Goal: Task Accomplishment & Management: Manage account settings

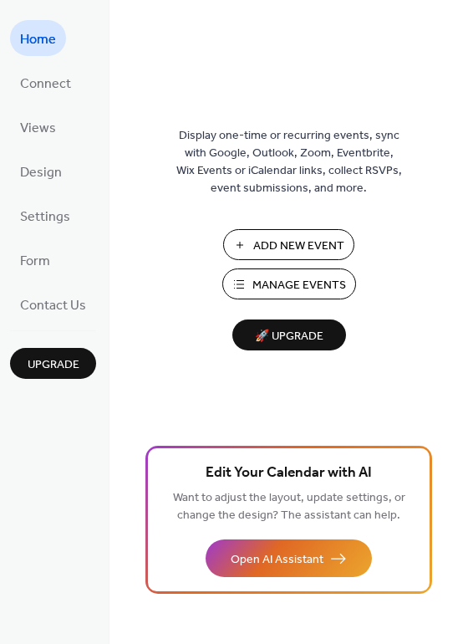
click at [288, 279] on span "Manage Events" at bounding box center [299, 286] width 94 height 18
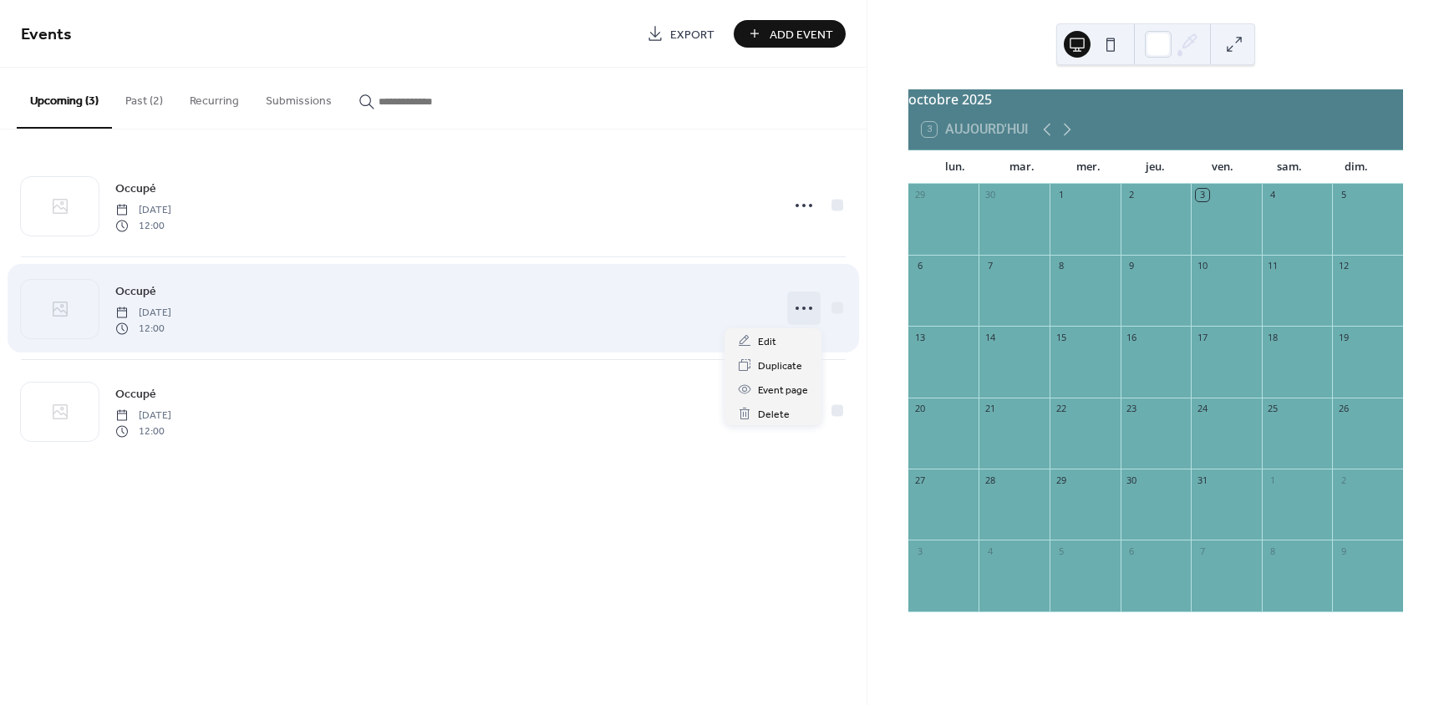
click at [801, 303] on icon at bounding box center [804, 308] width 27 height 27
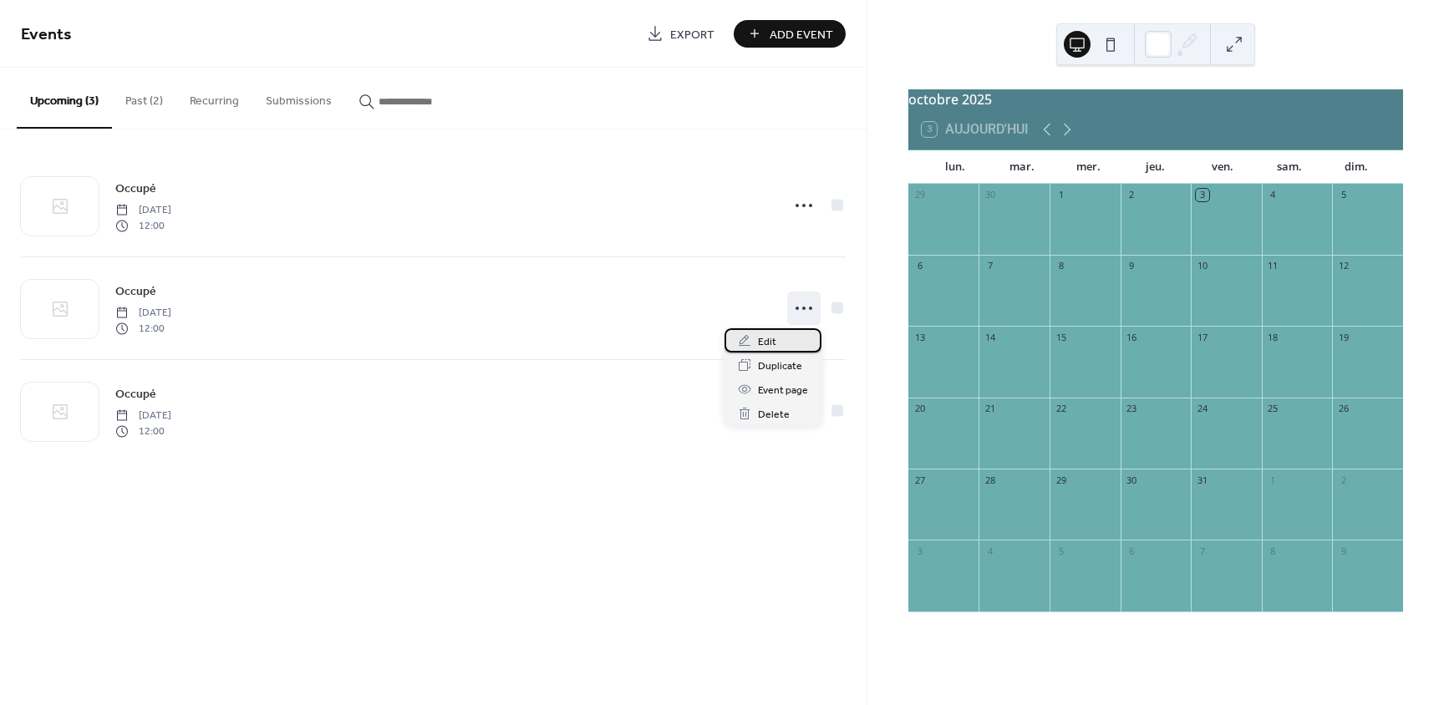
click at [767, 344] on span "Edit" at bounding box center [767, 343] width 18 height 18
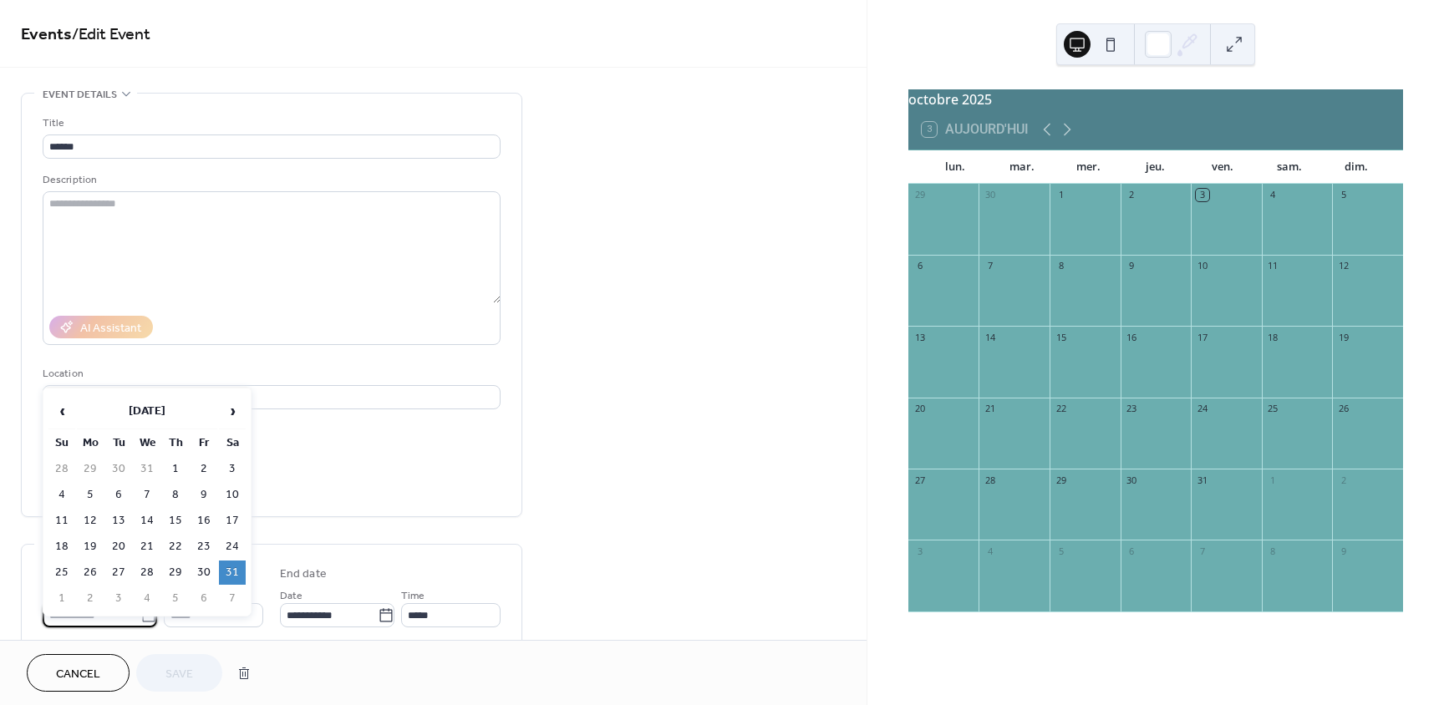
click at [107, 619] on input "**********" at bounding box center [92, 615] width 98 height 24
click at [231, 548] on td "24" at bounding box center [232, 547] width 27 height 24
type input "**********"
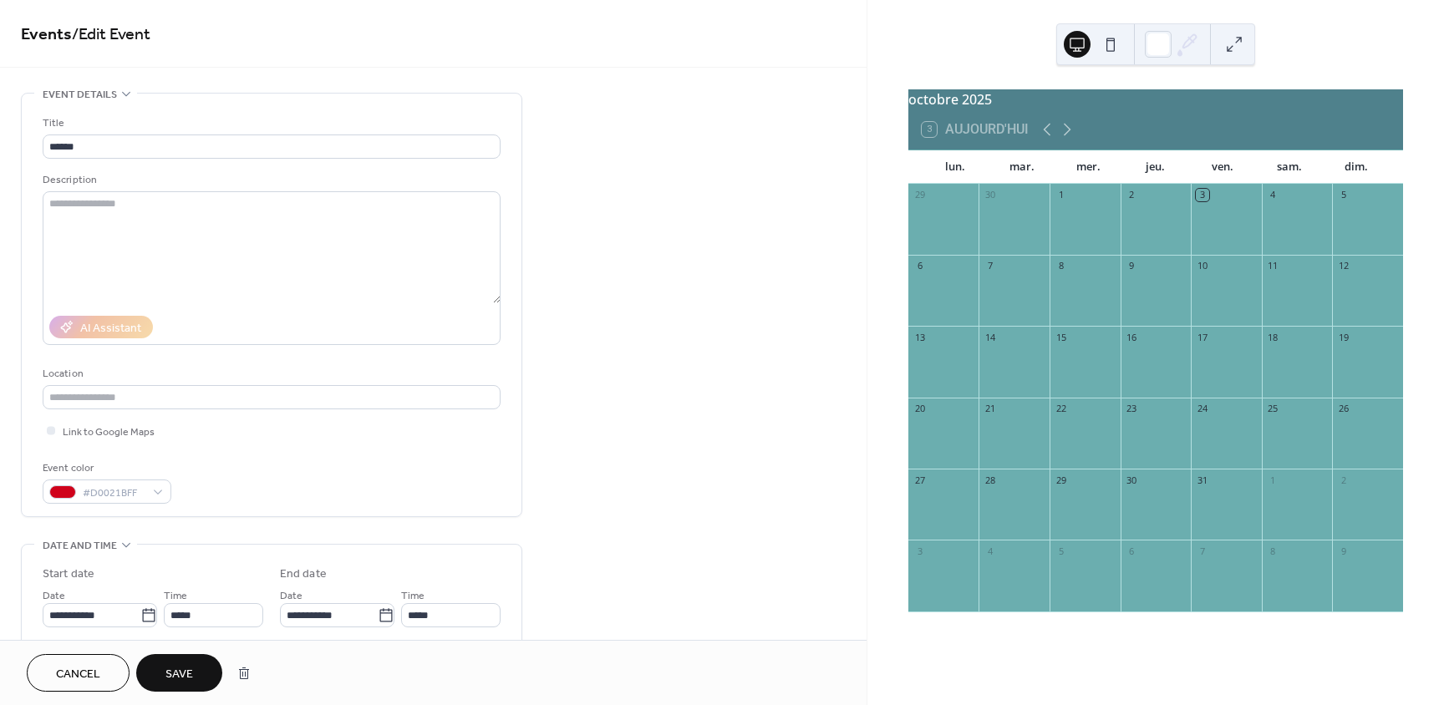
click at [196, 671] on button "Save" at bounding box center [179, 673] width 86 height 38
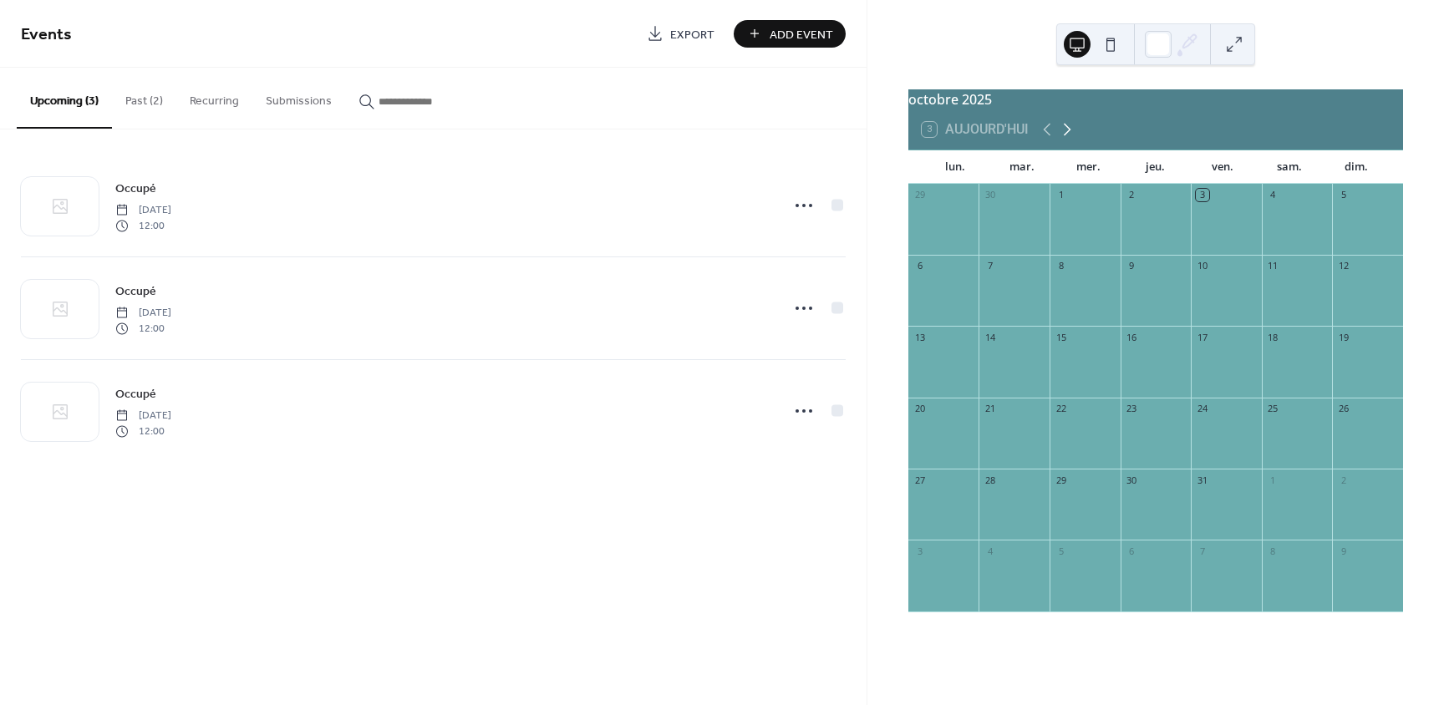
click at [1068, 140] on icon at bounding box center [1067, 130] width 20 height 20
click at [1068, 136] on icon at bounding box center [1068, 130] width 8 height 13
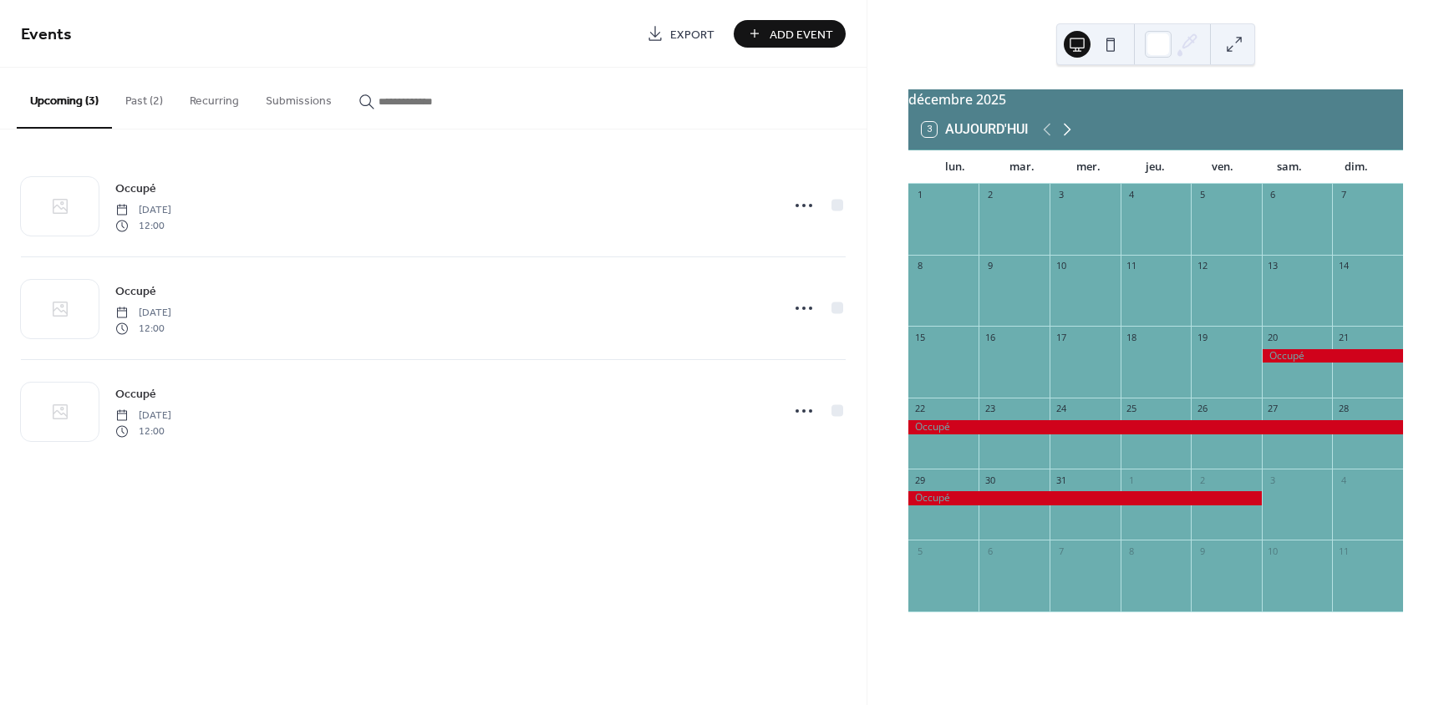
click at [1068, 136] on icon at bounding box center [1068, 130] width 8 height 13
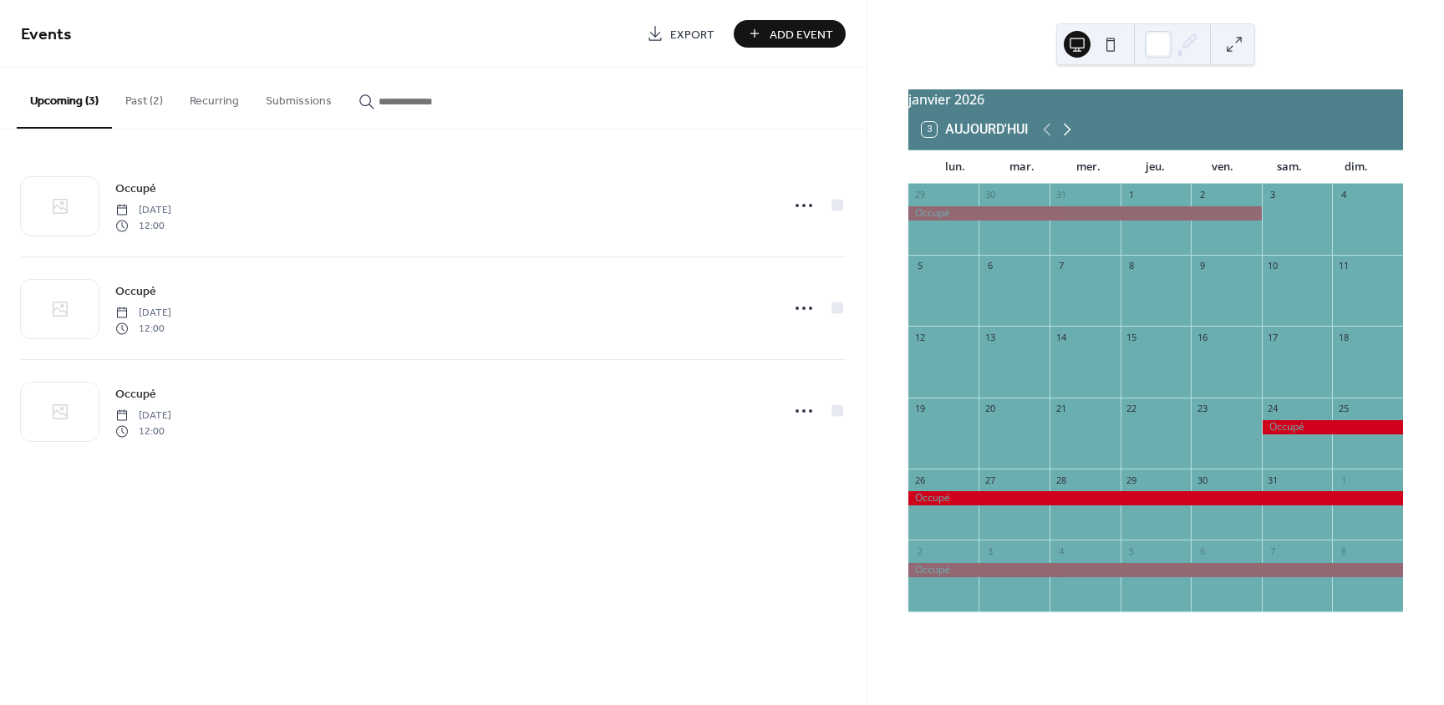
click at [1068, 136] on icon at bounding box center [1068, 130] width 8 height 13
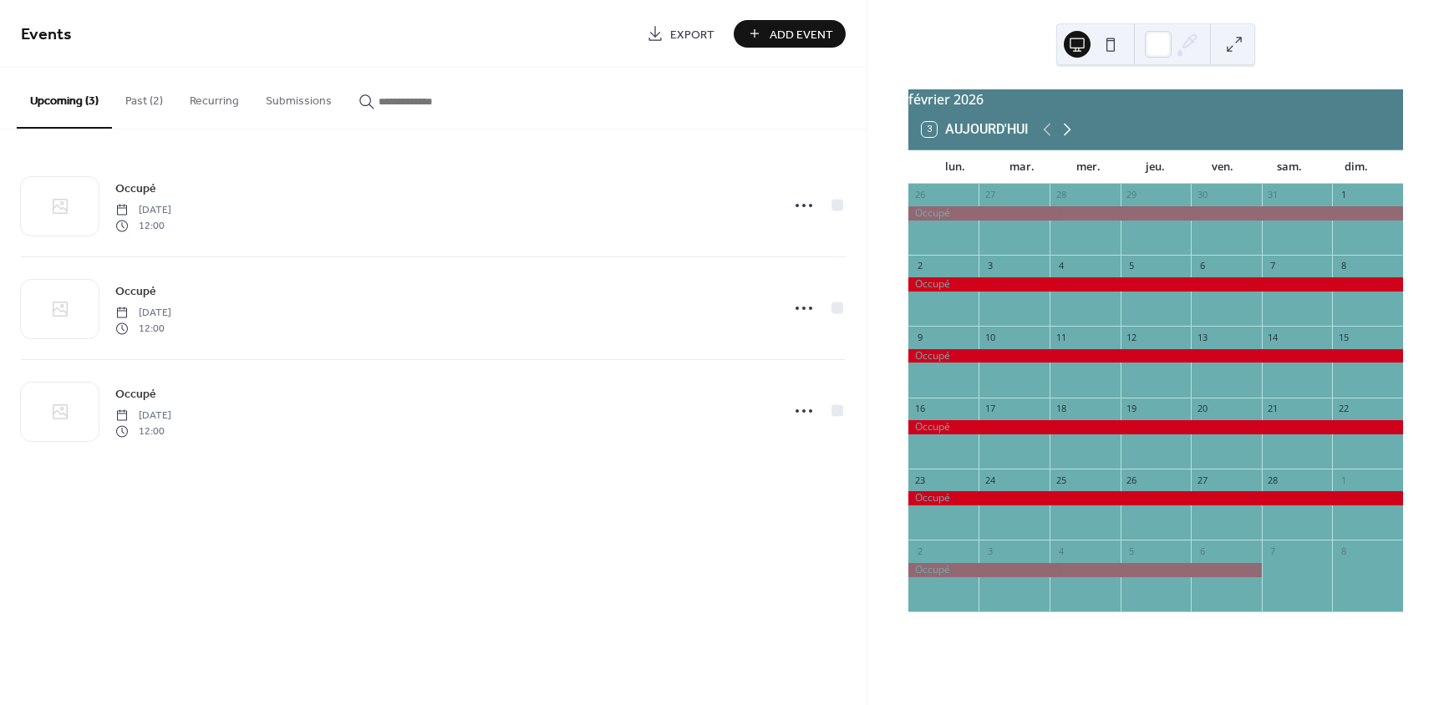
click at [1068, 136] on icon at bounding box center [1068, 130] width 8 height 13
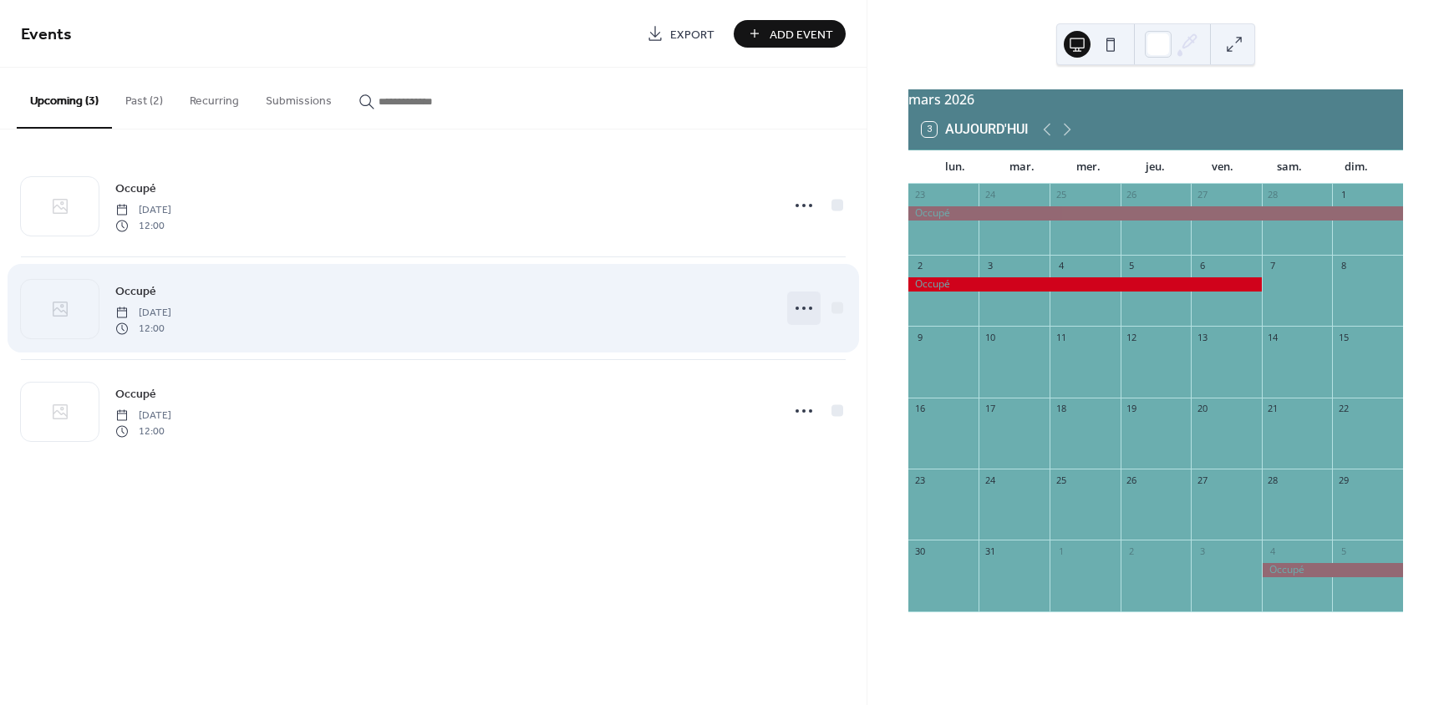
click at [807, 309] on icon at bounding box center [804, 308] width 27 height 27
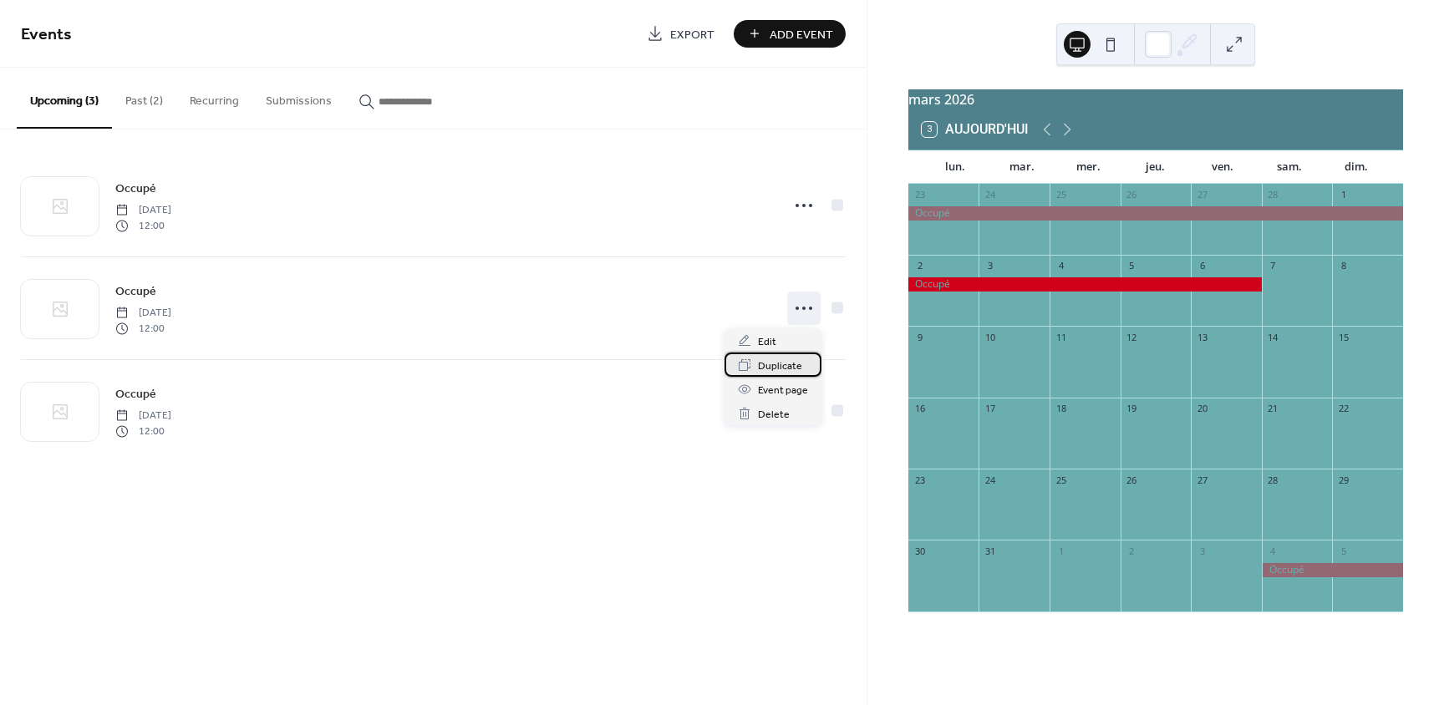
click at [768, 374] on span "Duplicate" at bounding box center [780, 367] width 44 height 18
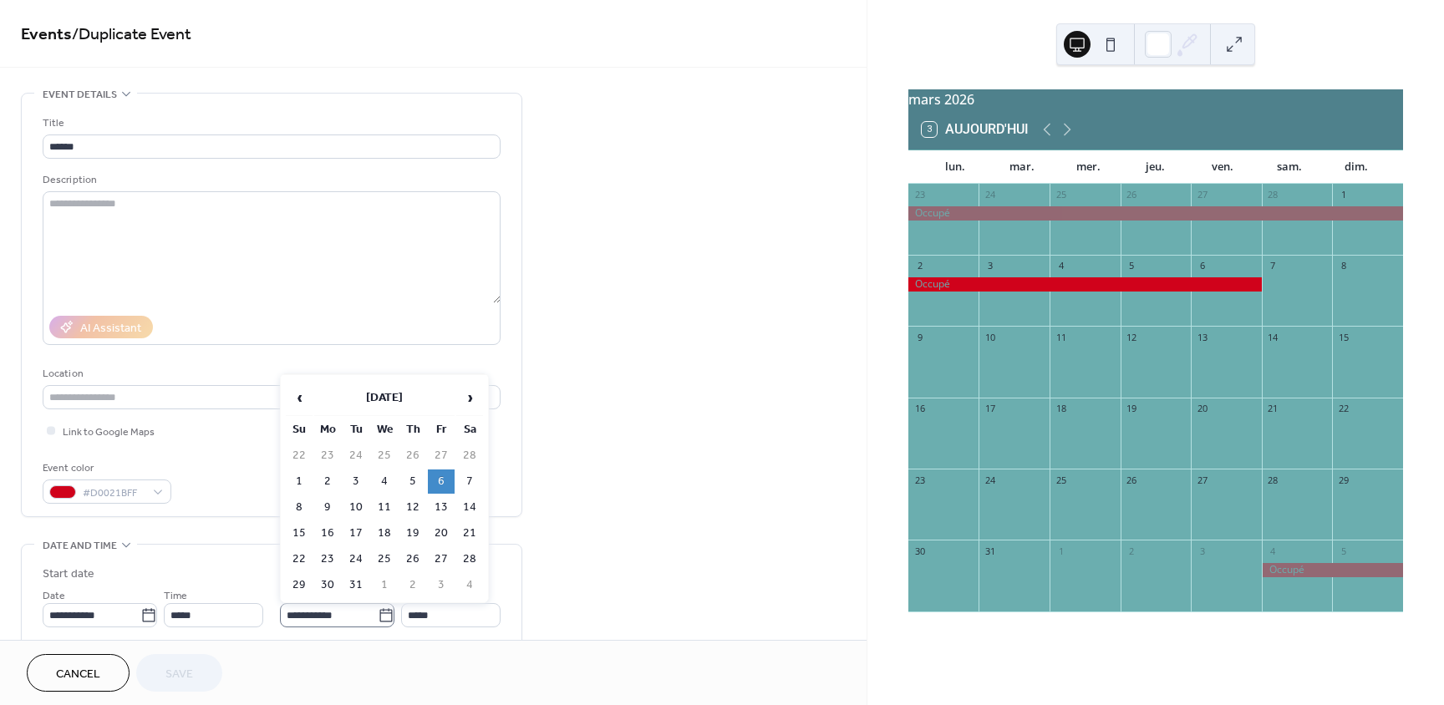
click at [385, 620] on icon at bounding box center [386, 616] width 17 height 17
click at [378, 620] on input "**********" at bounding box center [329, 615] width 98 height 24
click at [431, 553] on td "27" at bounding box center [441, 559] width 27 height 24
type input "**********"
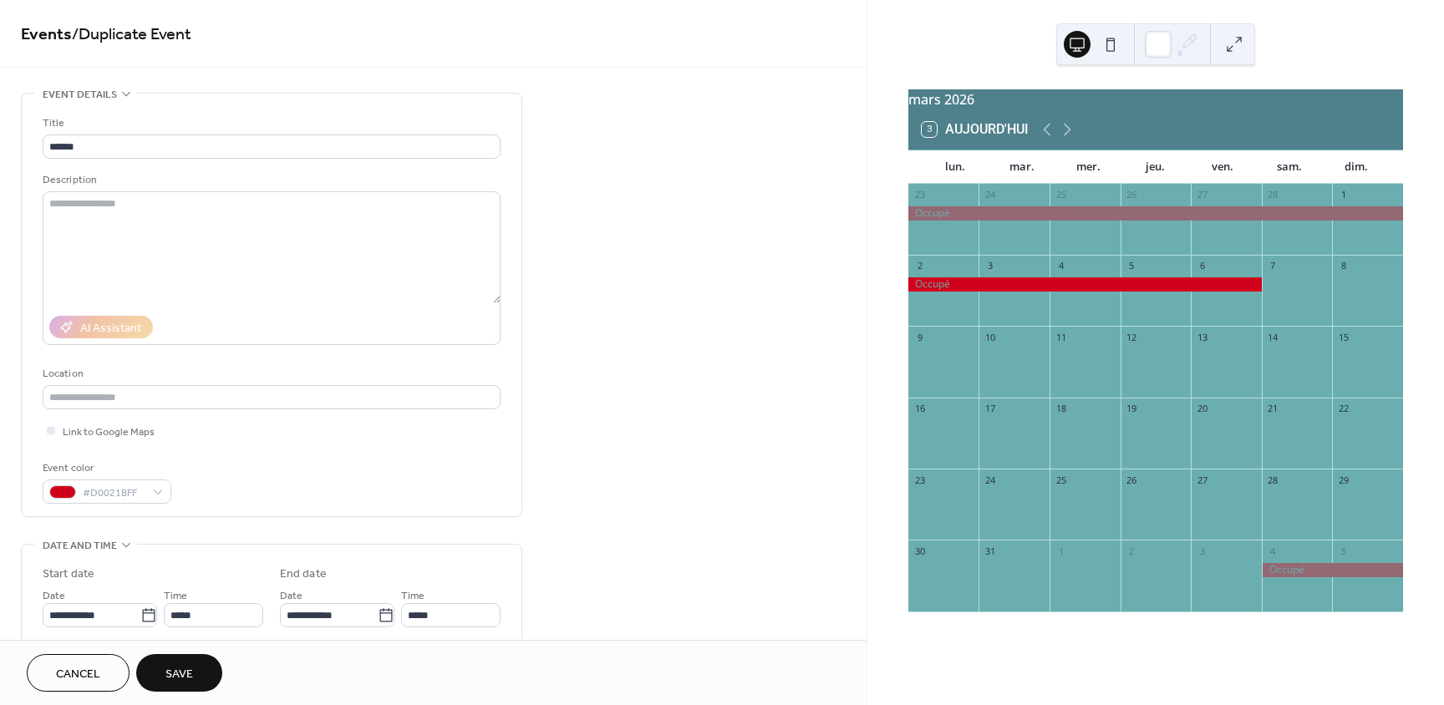
click at [185, 672] on span "Save" at bounding box center [180, 675] width 28 height 18
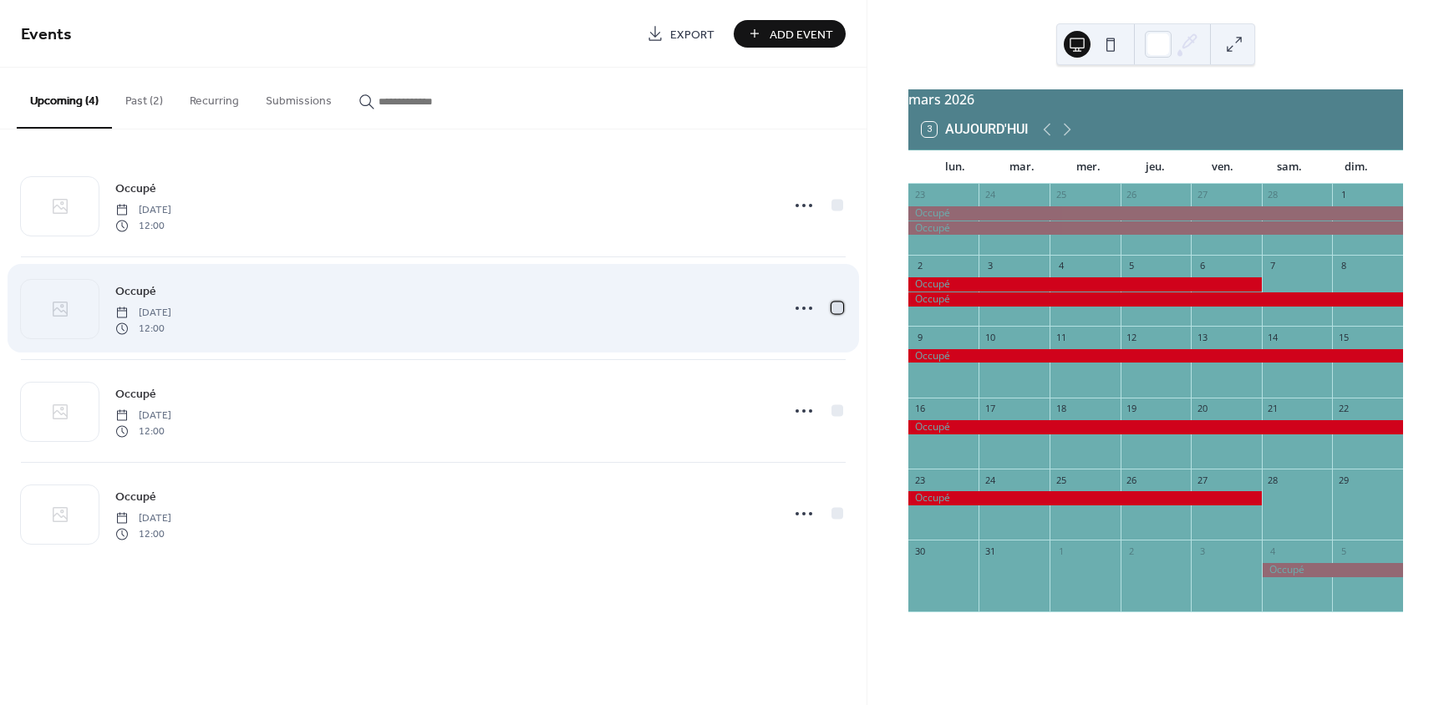
click at [843, 306] on div at bounding box center [837, 307] width 17 height 17
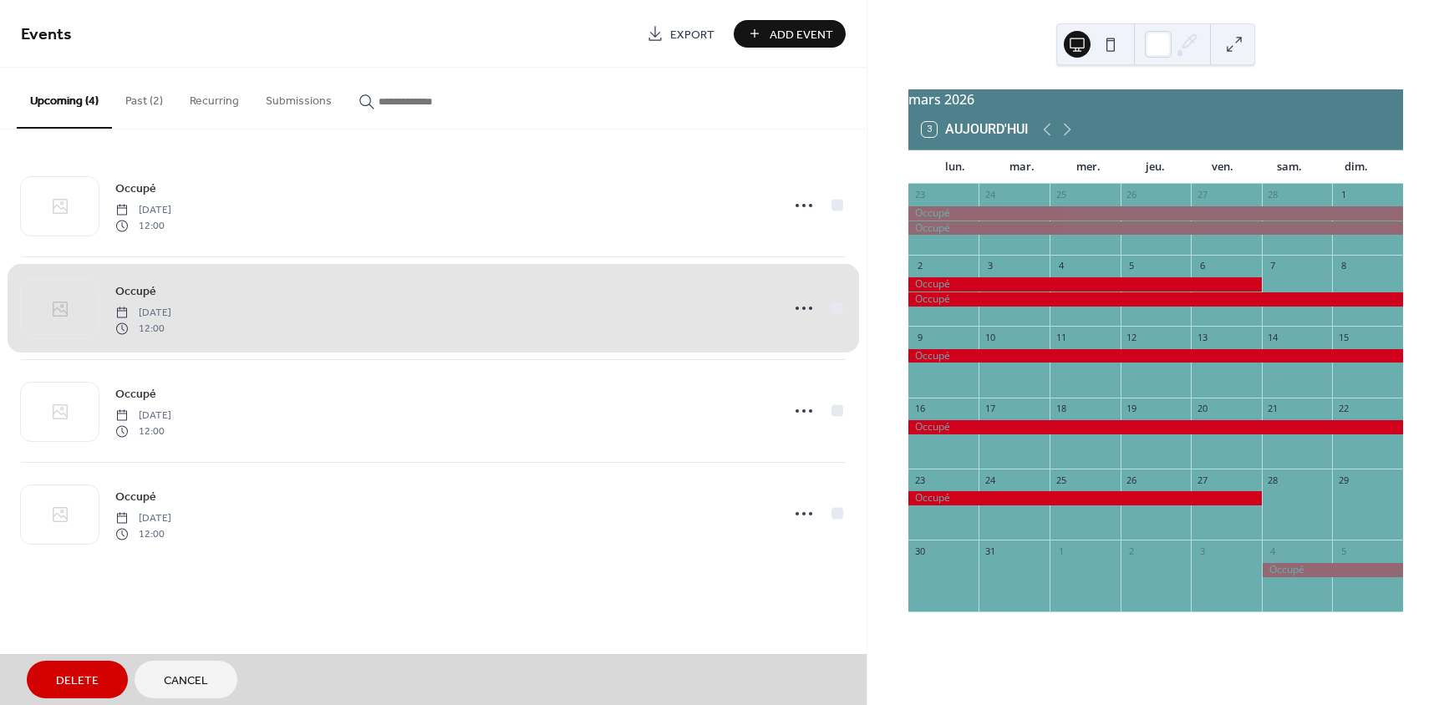
click at [110, 681] on button "Delete" at bounding box center [77, 680] width 101 height 38
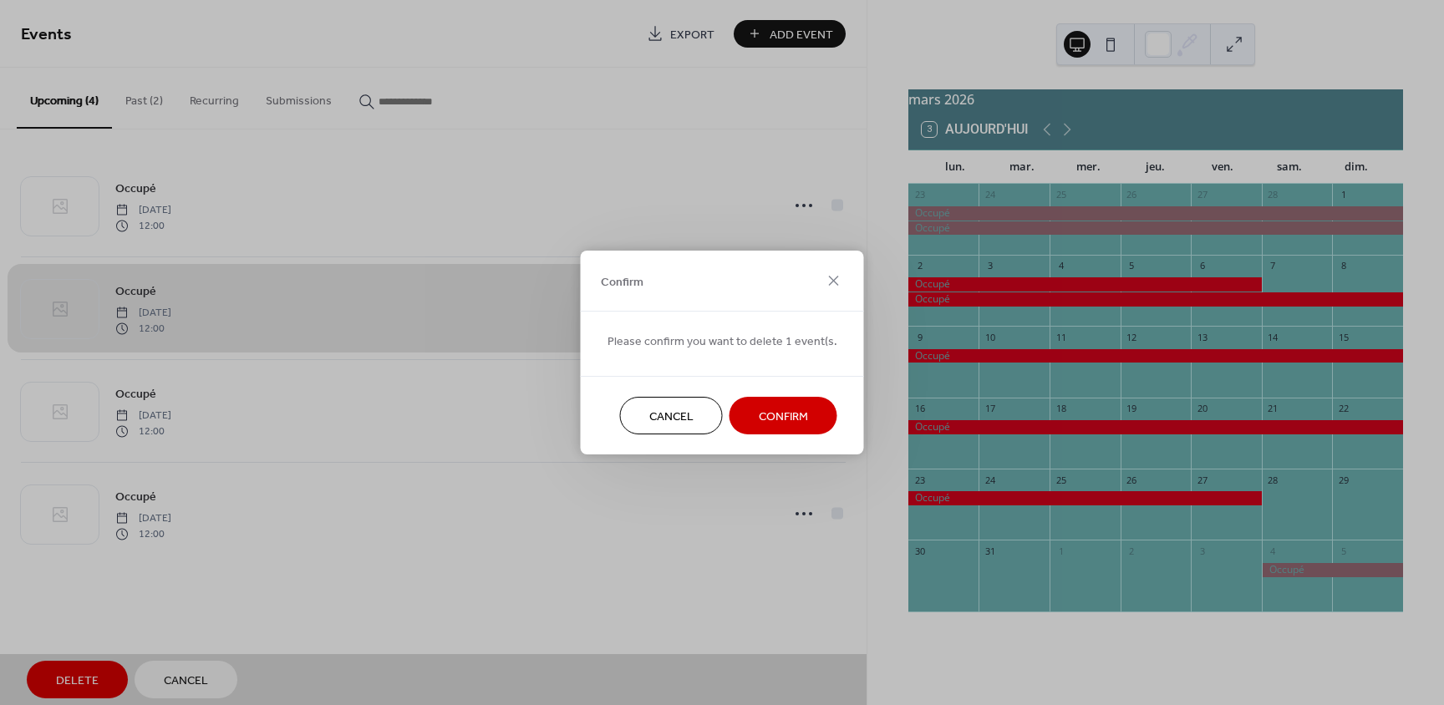
click at [772, 430] on button "Confirm" at bounding box center [784, 416] width 108 height 38
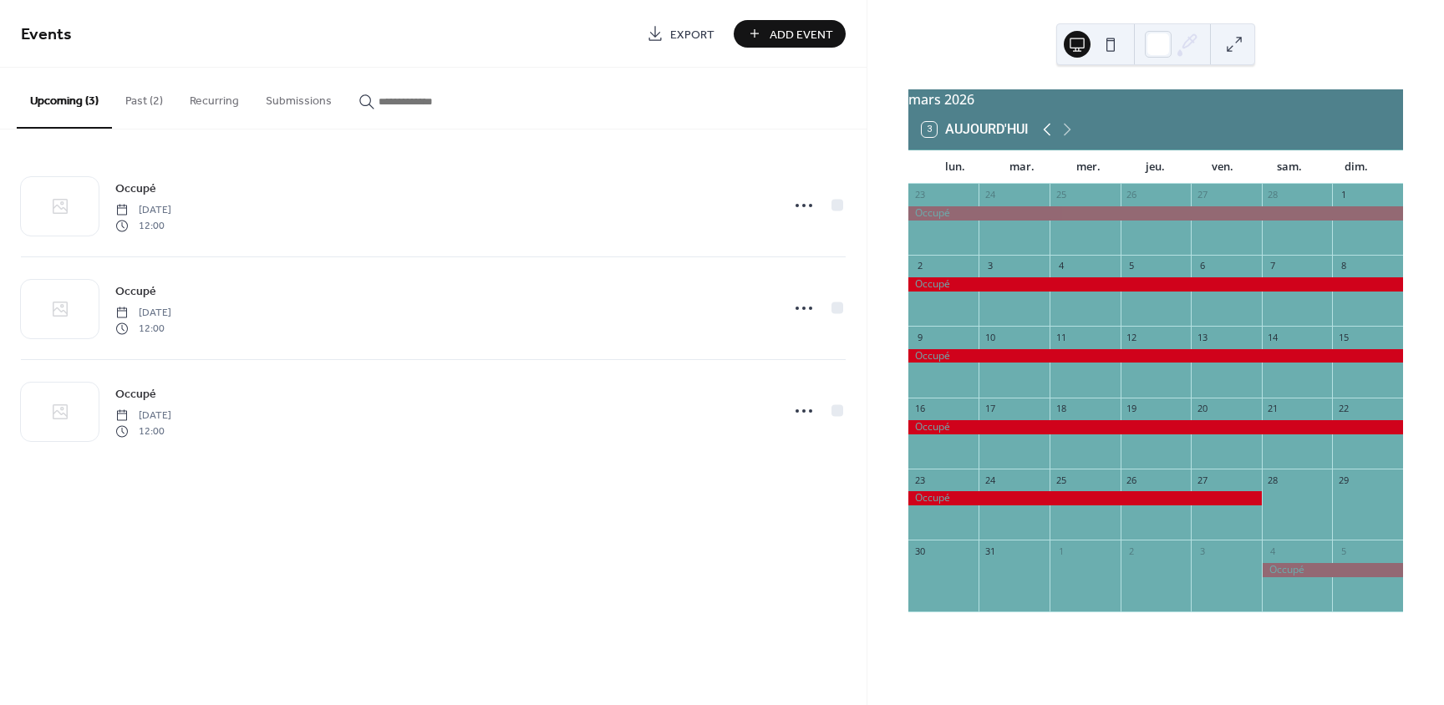
click at [1047, 136] on icon at bounding box center [1047, 130] width 8 height 13
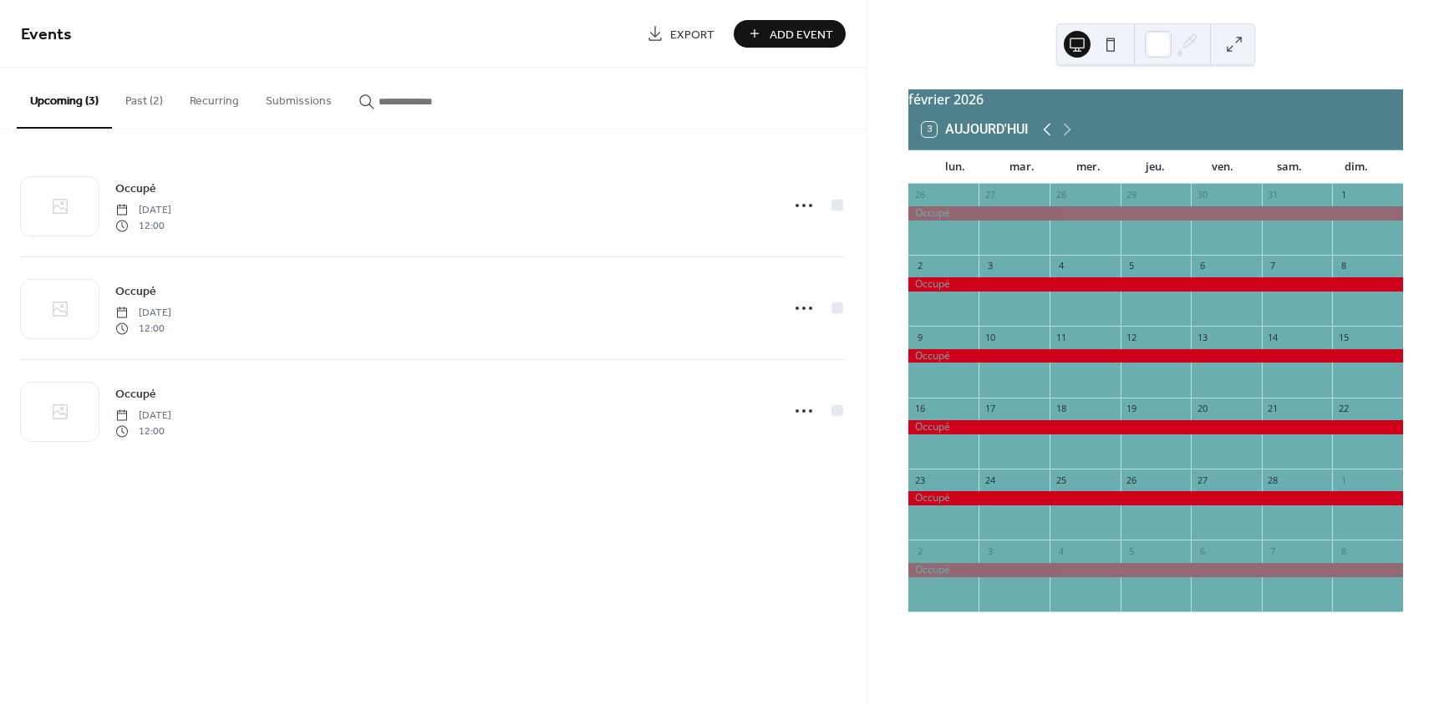
click at [1047, 136] on icon at bounding box center [1047, 130] width 8 height 13
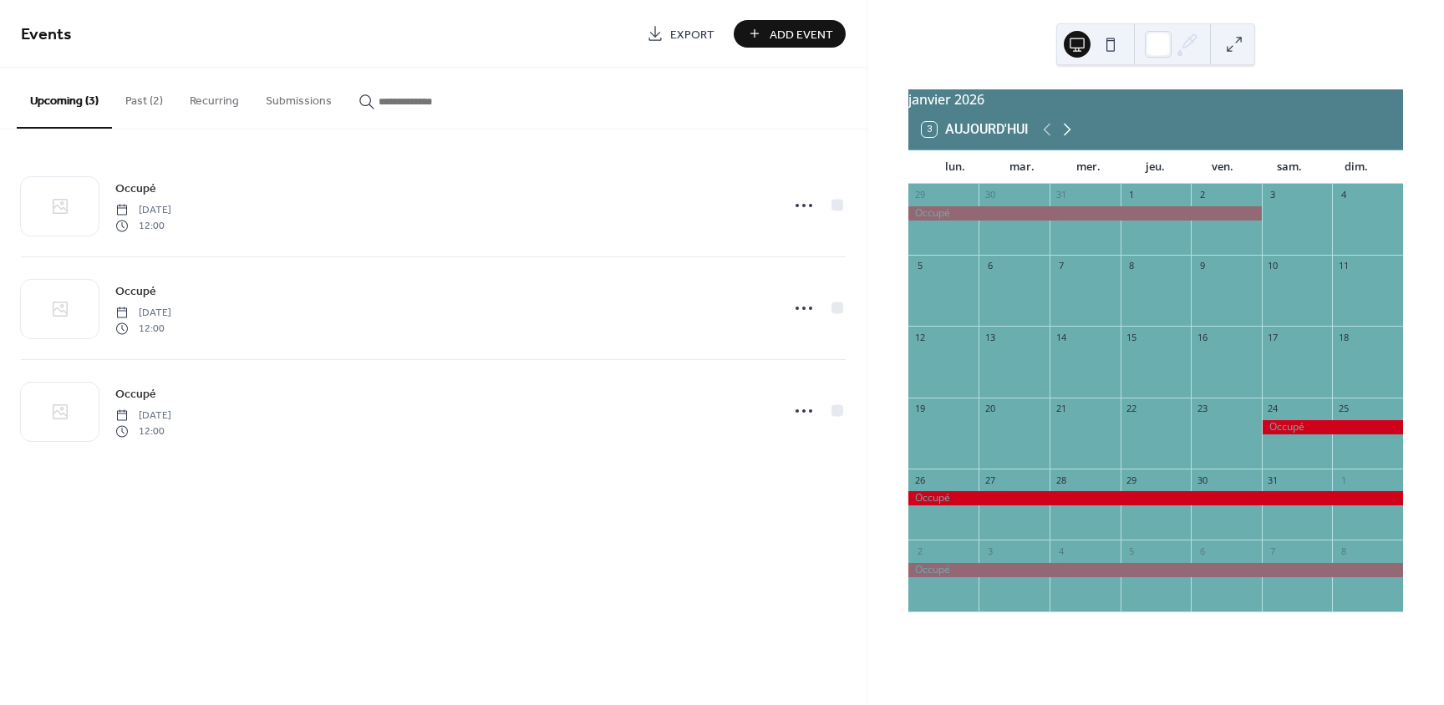
click at [1070, 136] on icon at bounding box center [1068, 130] width 8 height 13
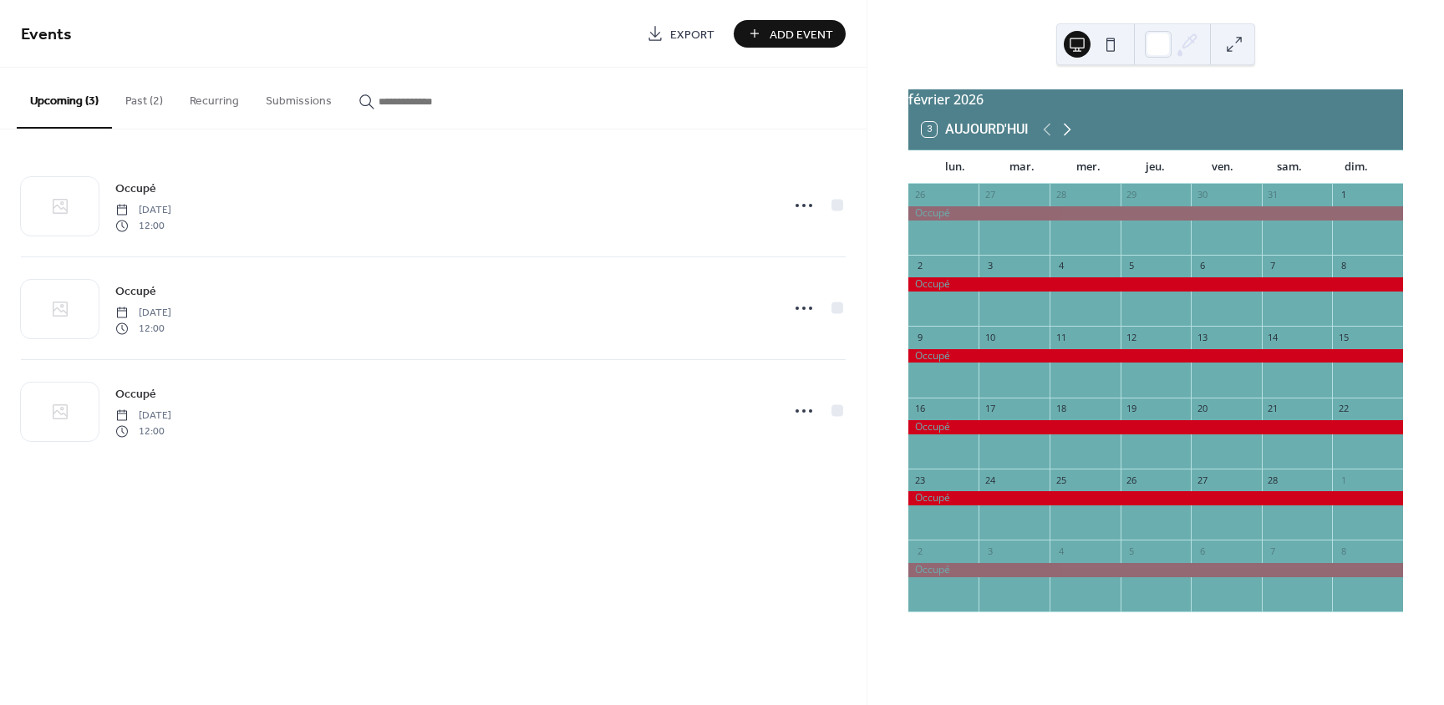
click at [1070, 136] on icon at bounding box center [1068, 130] width 8 height 13
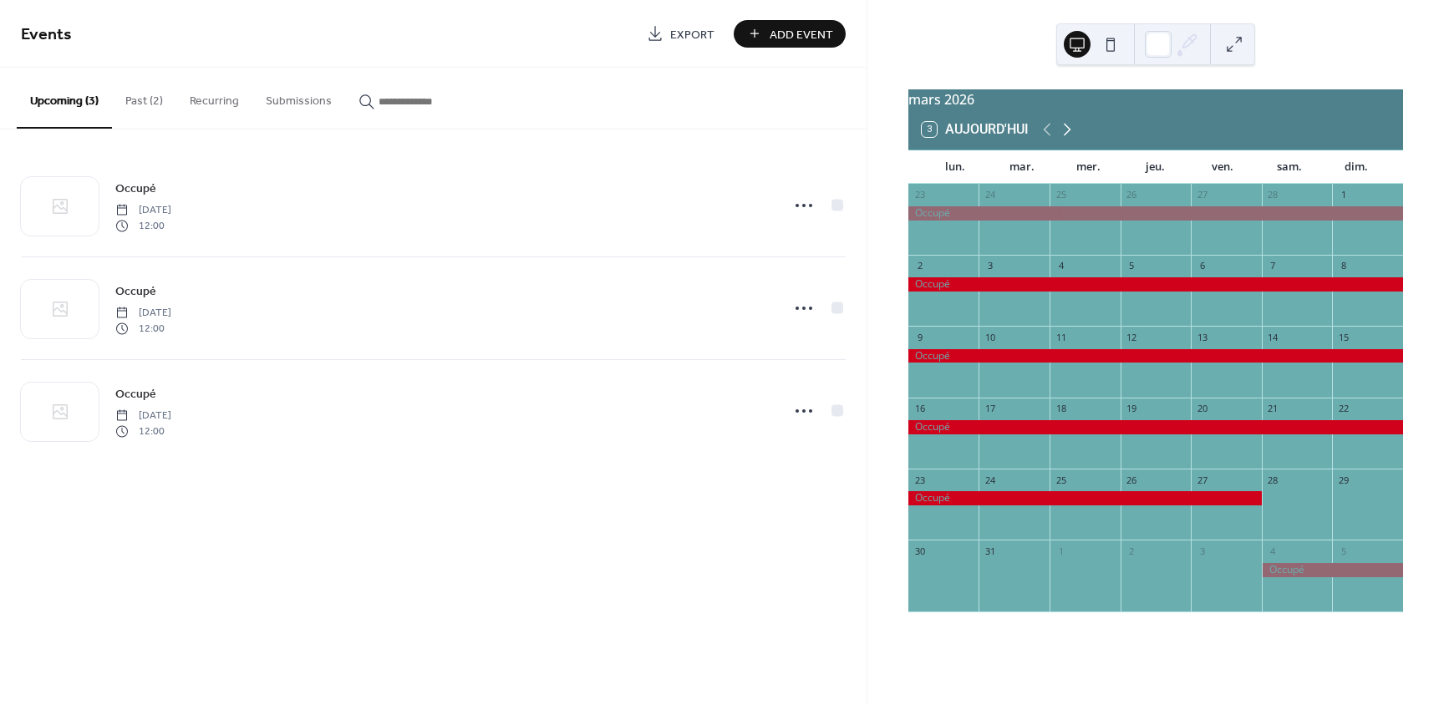
click at [1070, 136] on icon at bounding box center [1068, 130] width 8 height 13
